Goal: Task Accomplishment & Management: Complete application form

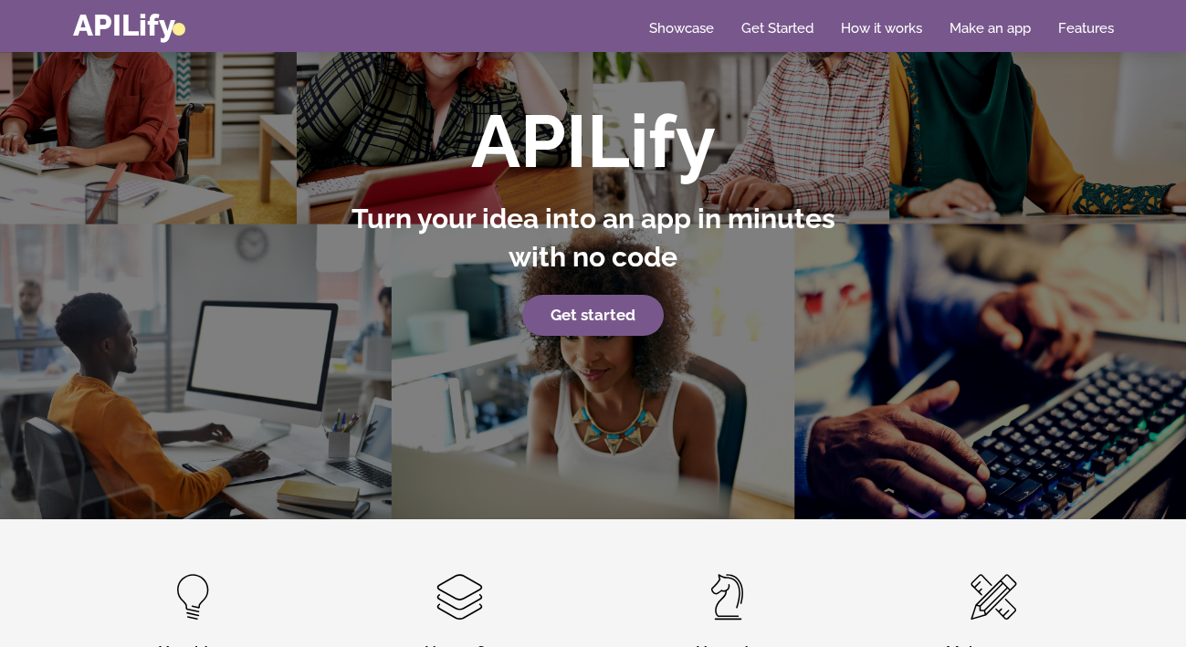
scroll to position [114, 0]
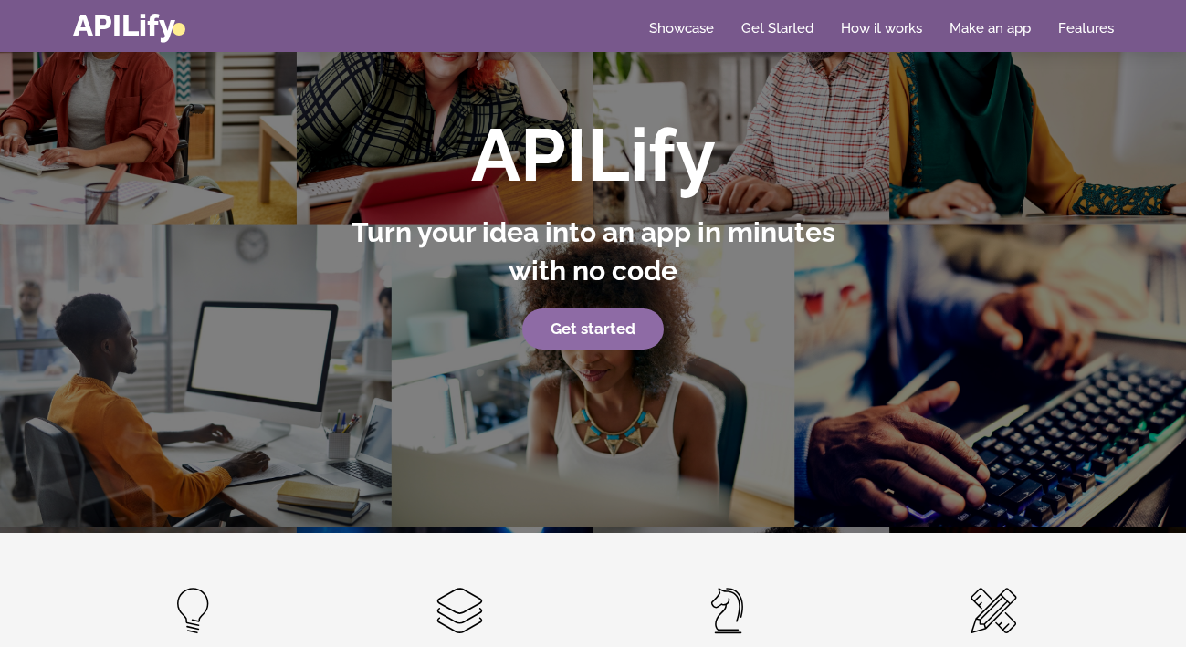
click at [582, 324] on strong "Get started" at bounding box center [592, 328] width 85 height 18
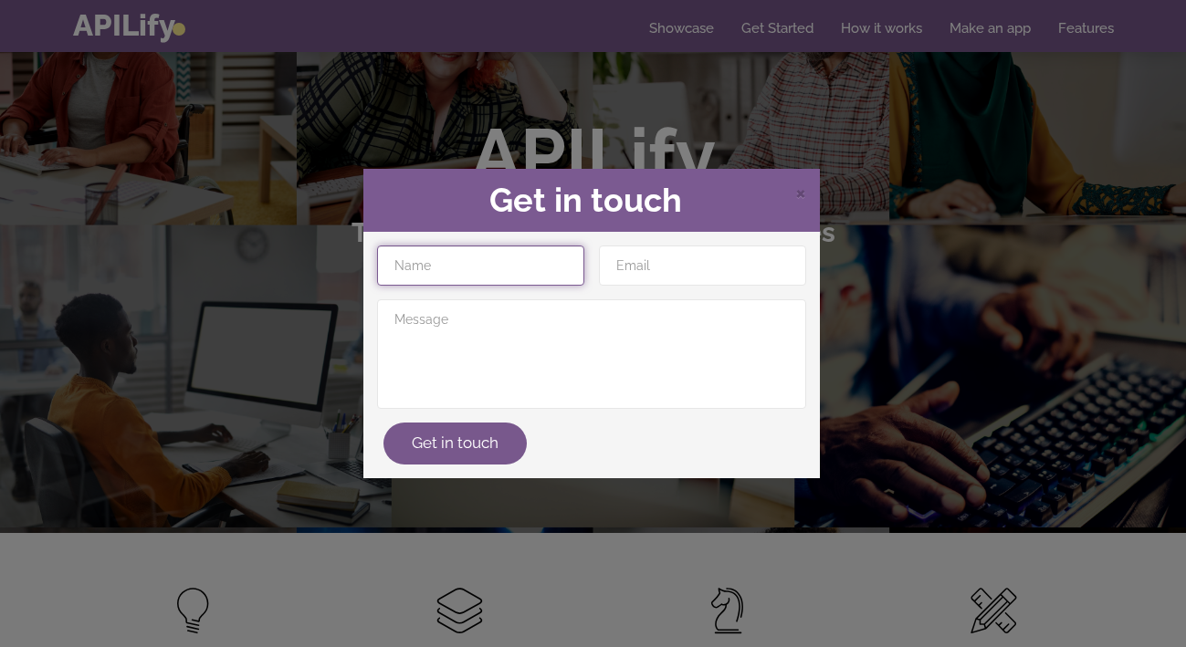
click at [537, 272] on input "text" at bounding box center [480, 265] width 207 height 40
type input "[PERSON_NAME]"
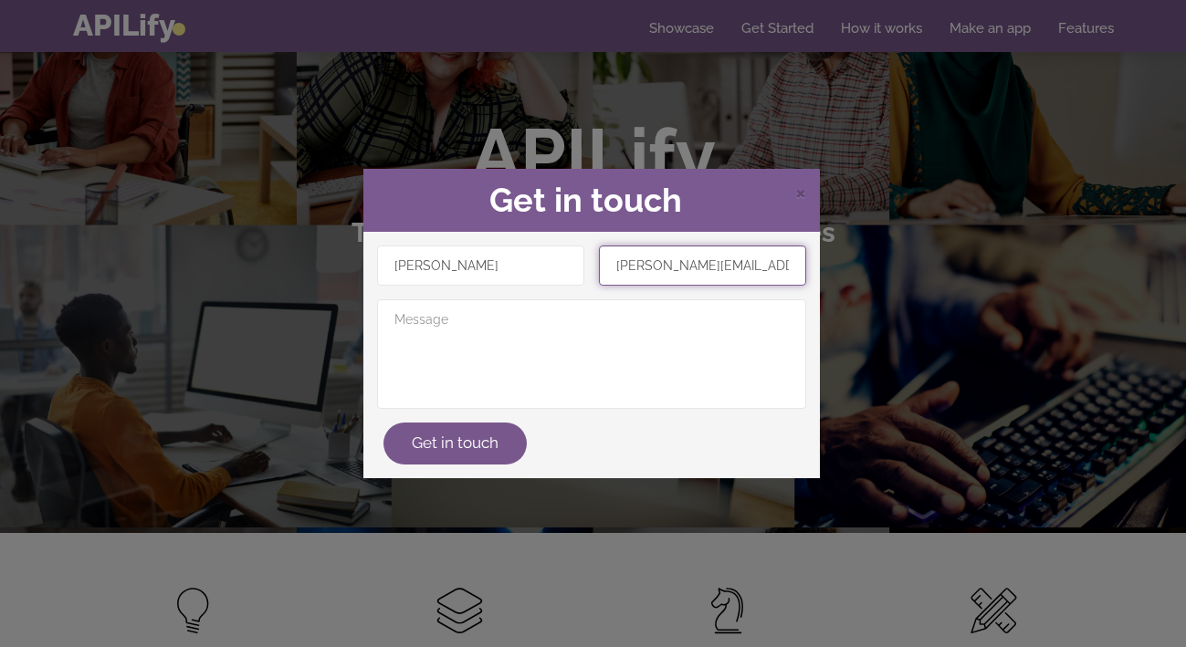
type input "[PERSON_NAME][EMAIL_ADDRESS][DOMAIN_NAME]"
click at [799, 192] on span "×" at bounding box center [800, 191] width 11 height 27
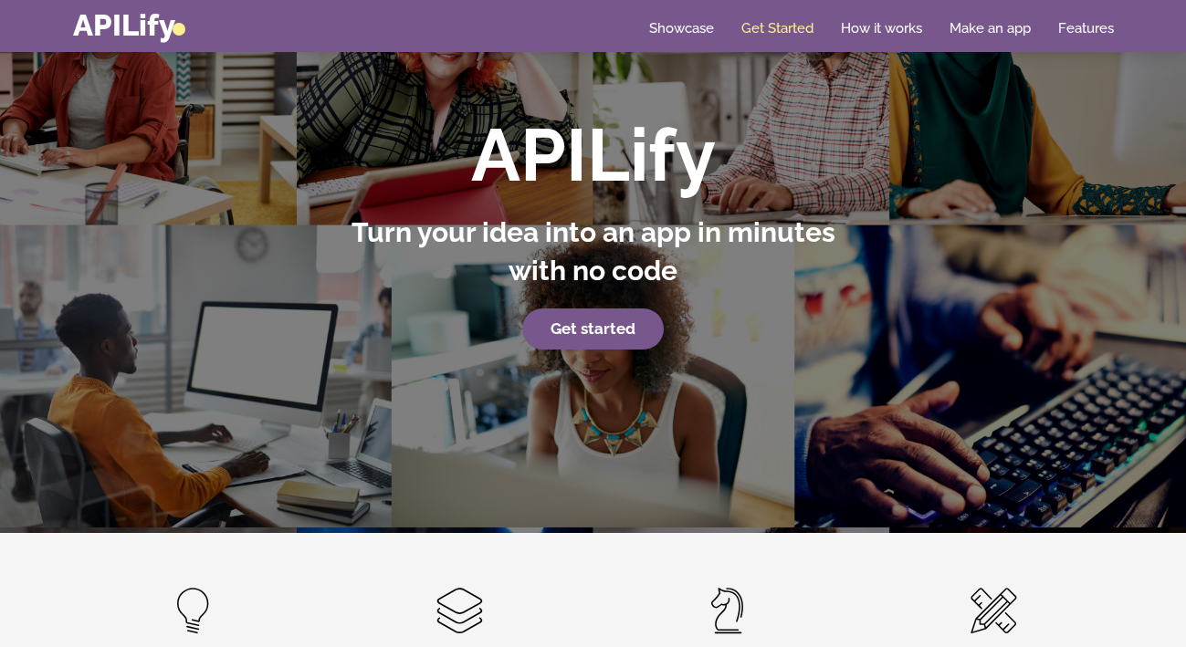
click at [770, 32] on link "Get Started" at bounding box center [777, 28] width 72 height 18
click at [777, 28] on link "Get Started" at bounding box center [777, 28] width 72 height 18
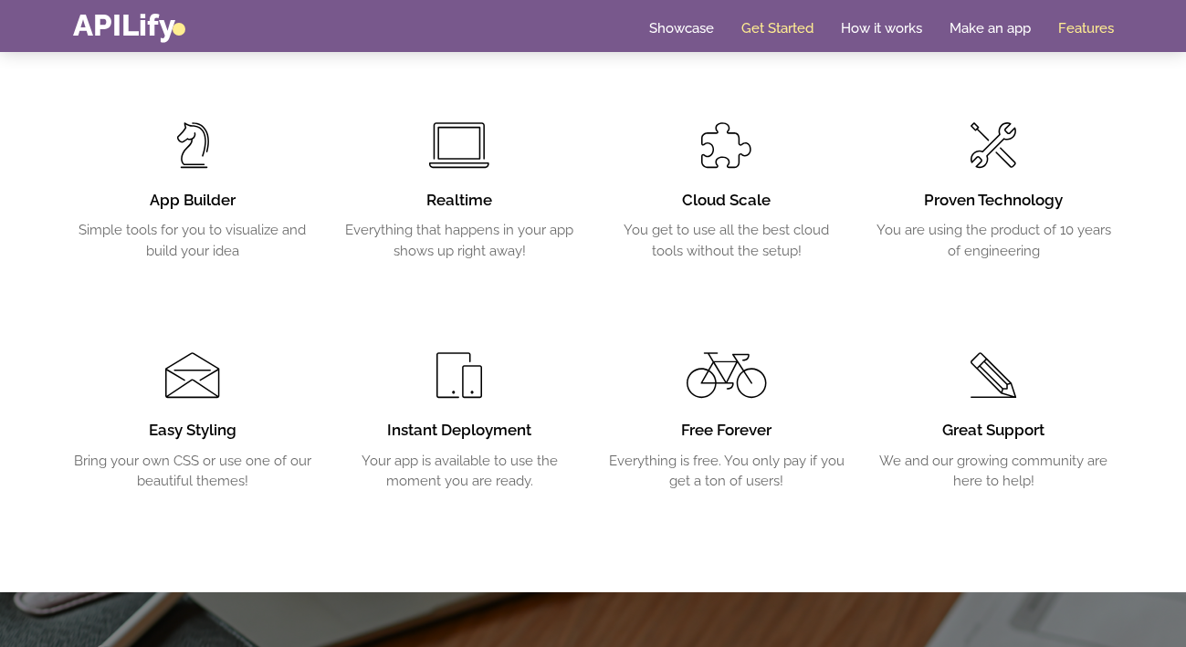
scroll to position [2972, 0]
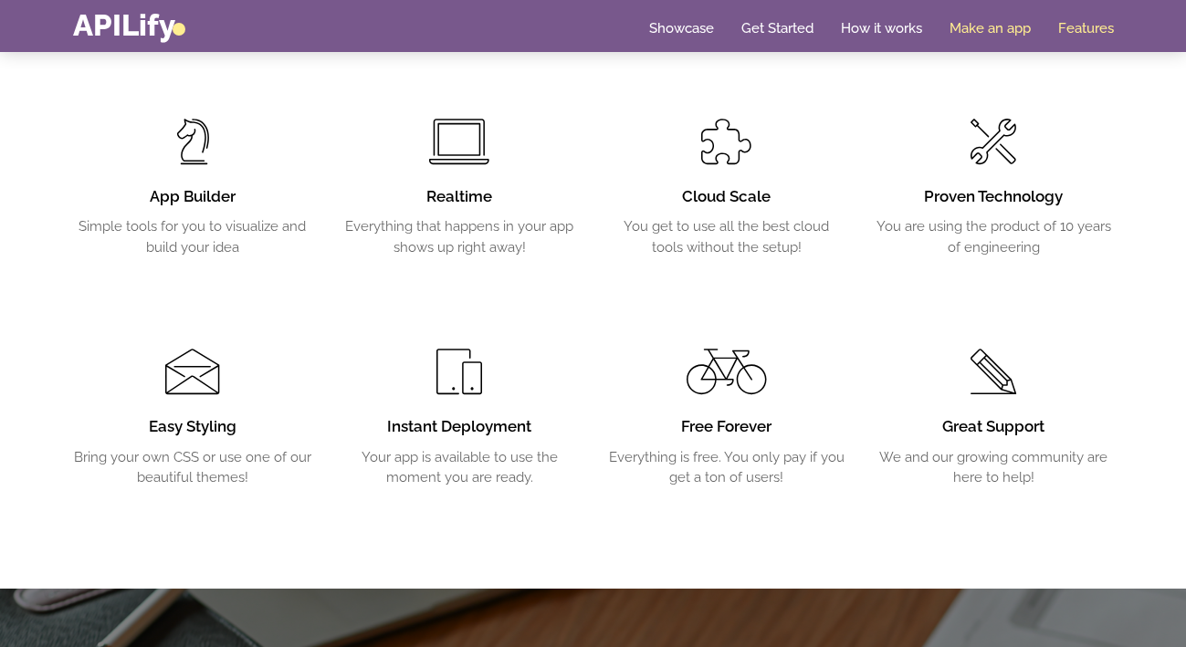
click at [976, 25] on link "Make an app" at bounding box center [989, 28] width 81 height 18
click at [979, 30] on link "Make an app" at bounding box center [989, 28] width 81 height 18
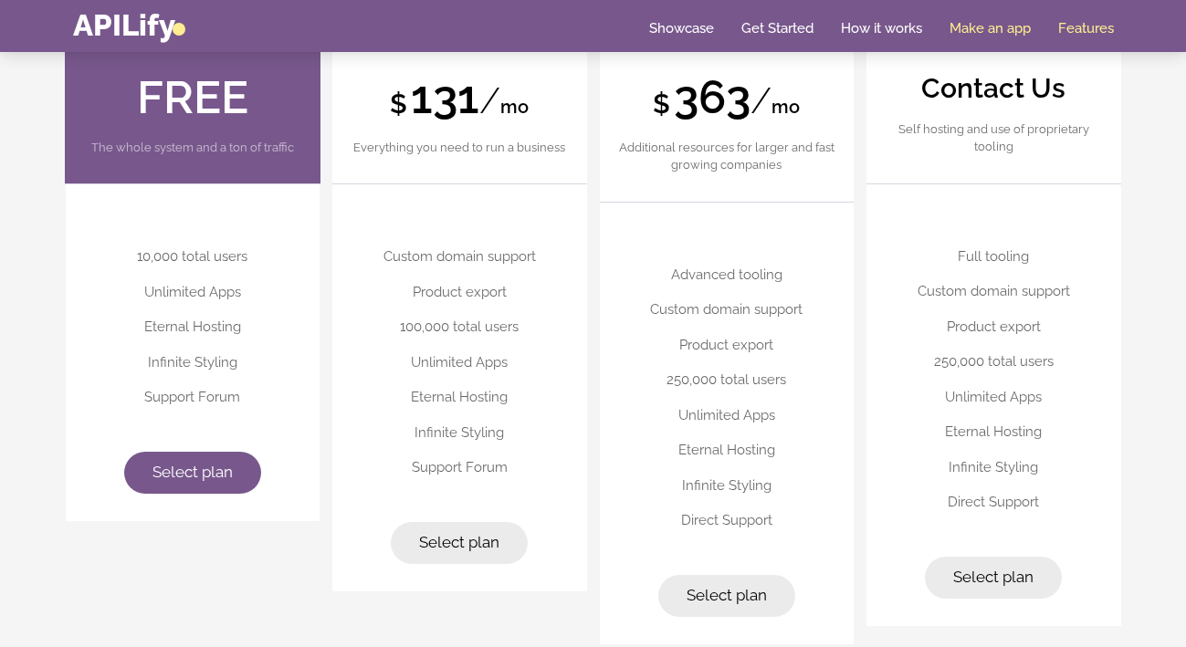
scroll to position [4482, 0]
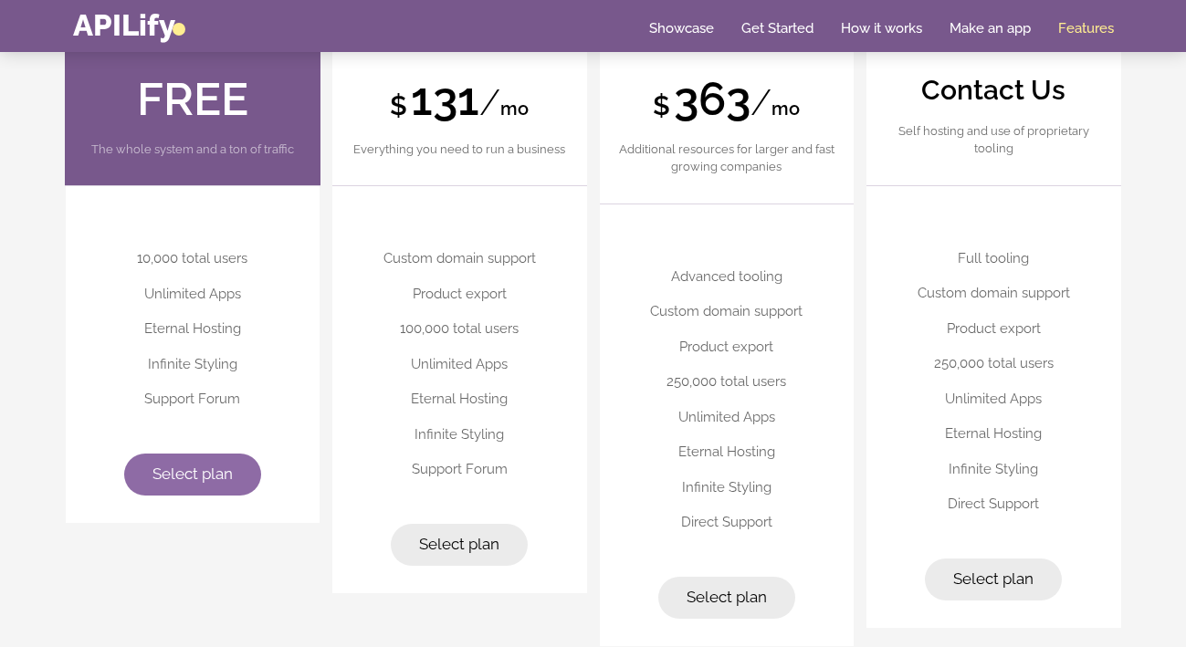
click at [198, 465] on link "Select plan" at bounding box center [192, 475] width 137 height 42
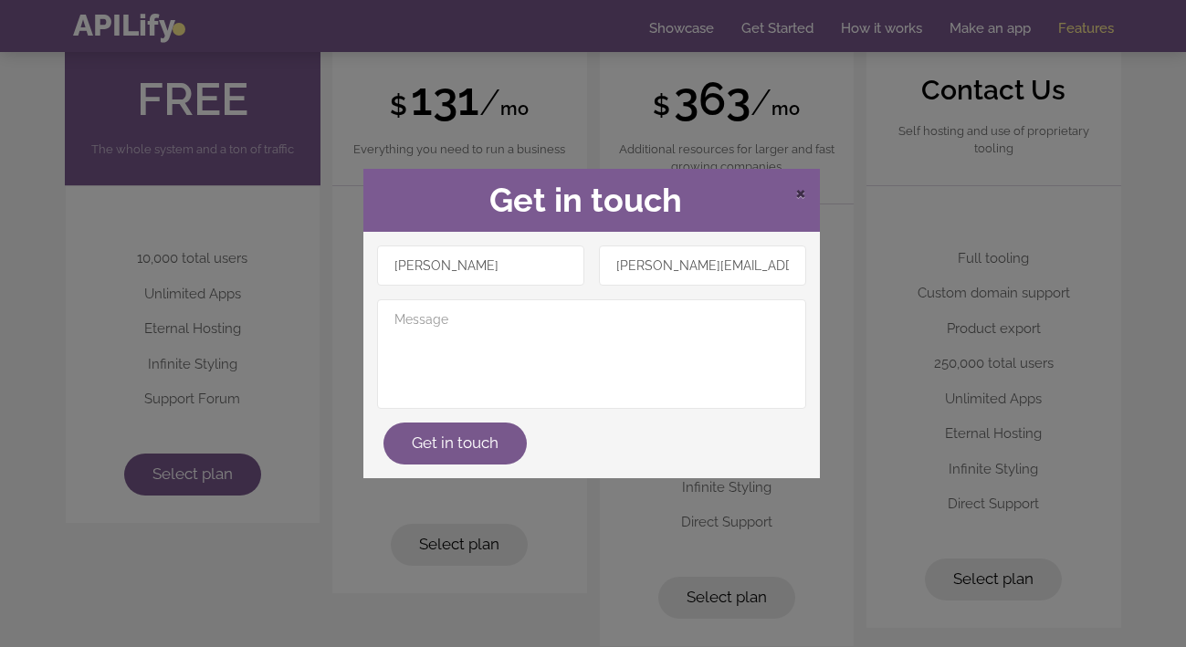
click at [796, 190] on span "×" at bounding box center [800, 191] width 11 height 27
